Goal: Find specific page/section: Find specific page/section

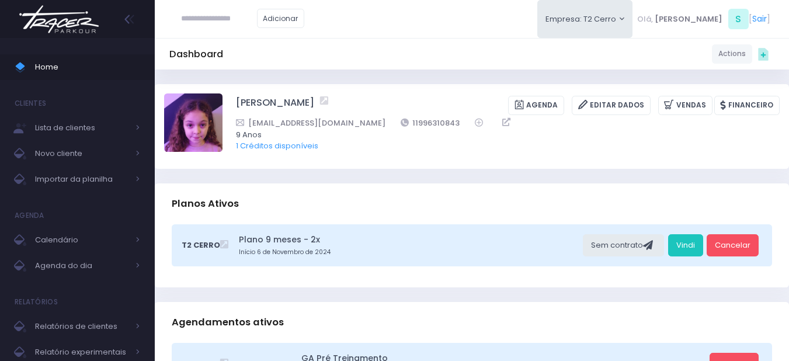
scroll to position [117, 0]
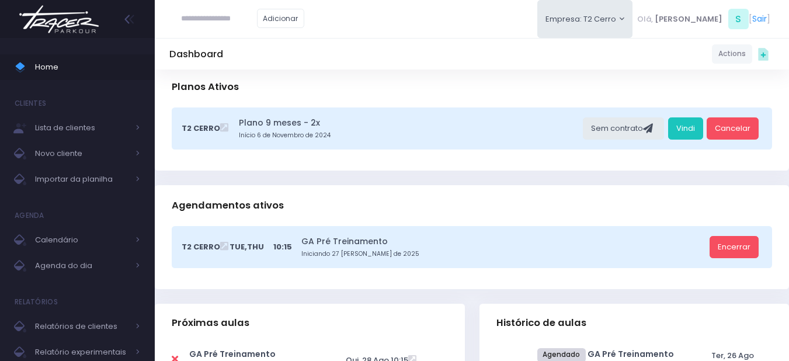
click at [63, 273] on span "Agenda do dia" at bounding box center [81, 265] width 93 height 15
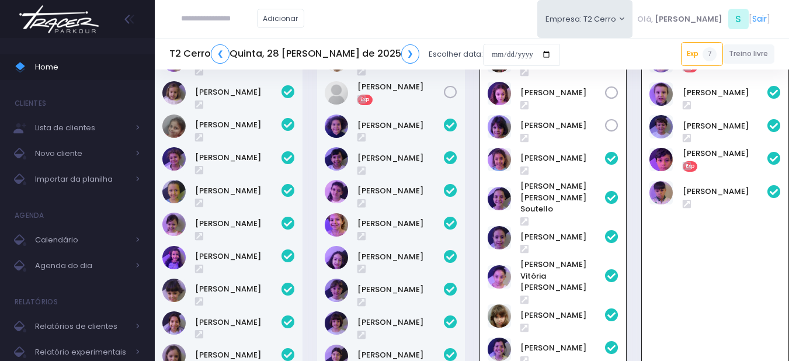
scroll to position [84, 0]
click at [245, 18] on input "text" at bounding box center [219, 19] width 76 height 22
type input "********"
click input "submit" at bounding box center [0, 0] width 0 height 0
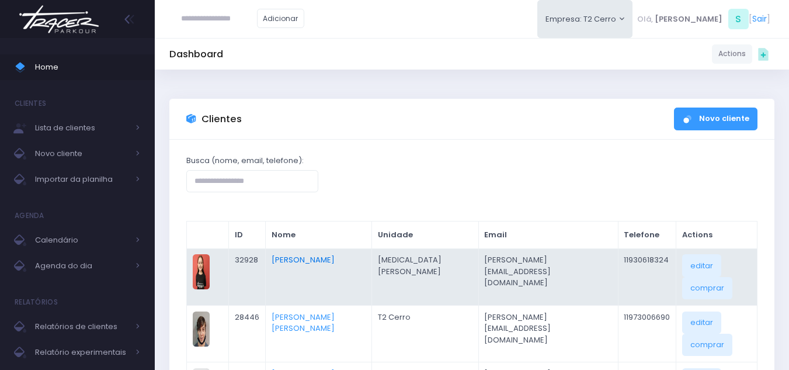
click at [317, 257] on link "Fiorella Galanos Barretta" at bounding box center [303, 259] width 63 height 11
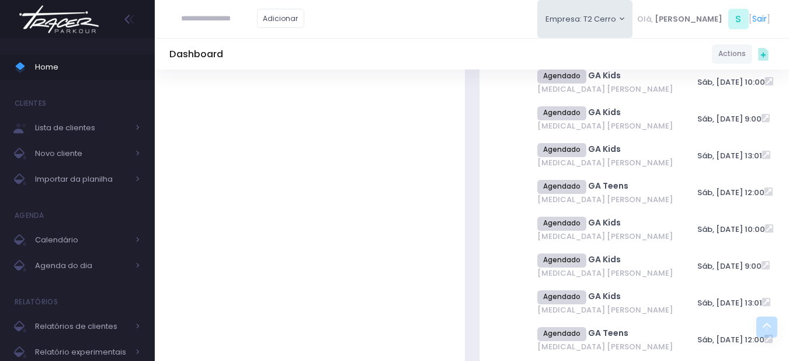
scroll to position [935, 0]
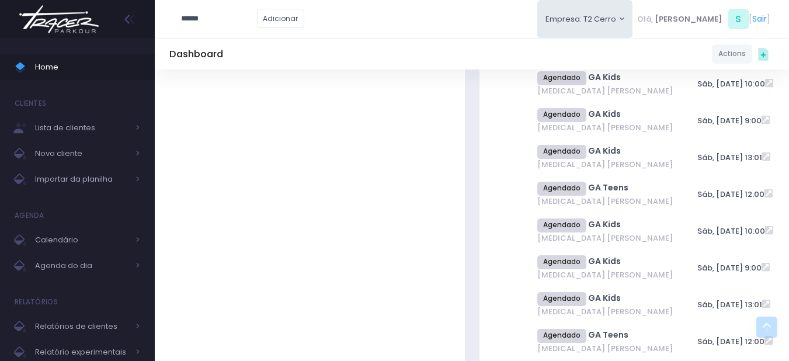
type input "******"
click input "submit" at bounding box center [0, 0] width 0 height 0
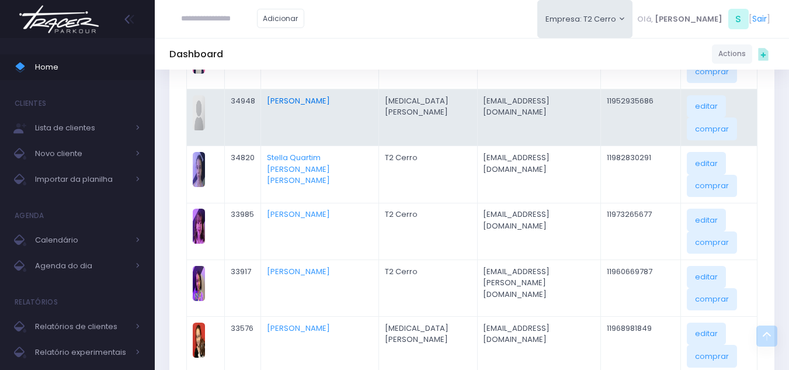
scroll to position [292, 0]
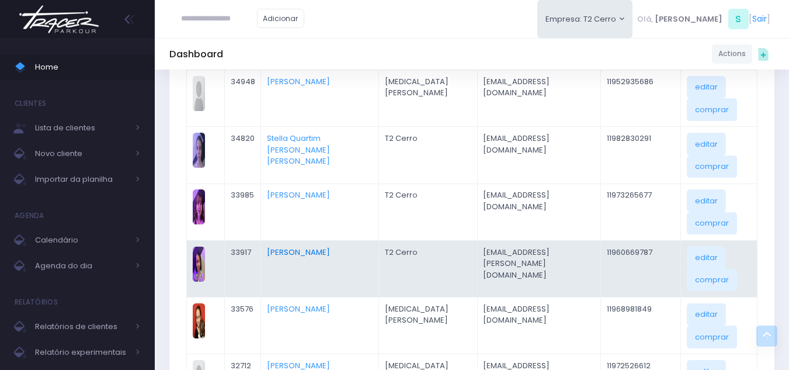
click at [324, 250] on link "Mariah Vitkovsky" at bounding box center [298, 252] width 63 height 11
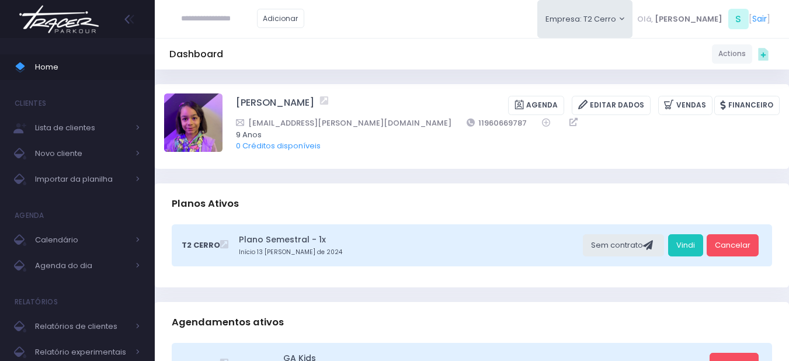
click at [217, 23] on input "text" at bounding box center [219, 19] width 76 height 22
type input "********"
click input "submit" at bounding box center [0, 0] width 0 height 0
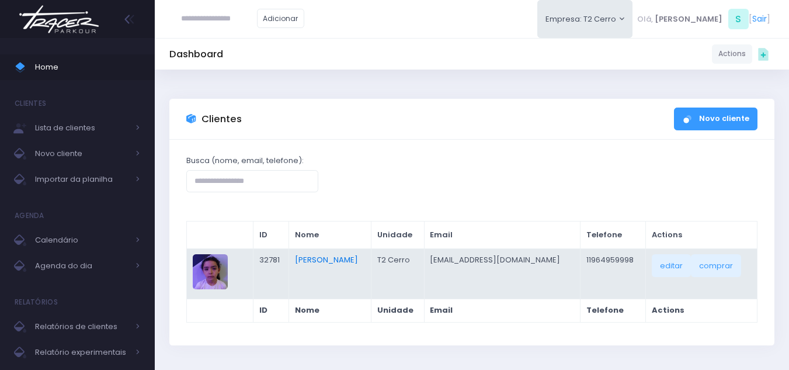
click at [329, 257] on link "[PERSON_NAME]" at bounding box center [326, 259] width 63 height 11
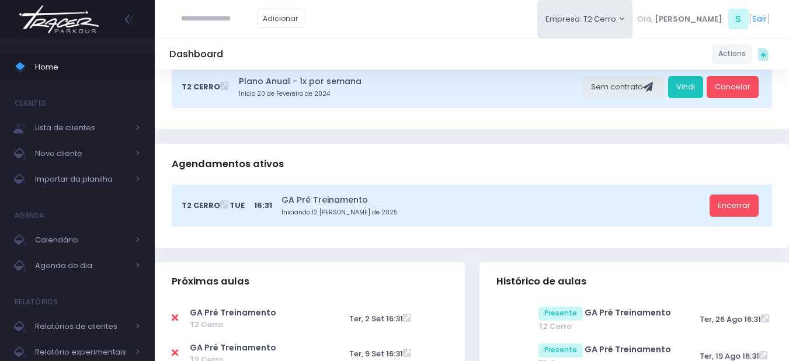
scroll to position [175, 0]
